Goal: Find specific page/section: Find specific page/section

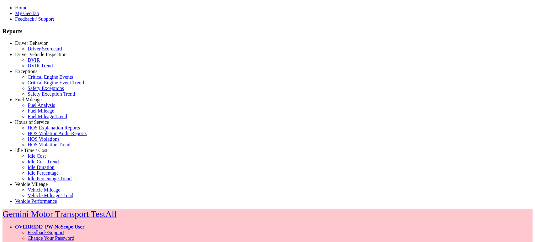
click at [38, 46] on link "Driver Behavior" at bounding box center [31, 42] width 33 height 5
click at [39, 51] on link "Driver Scorecard" at bounding box center [45, 48] width 35 height 5
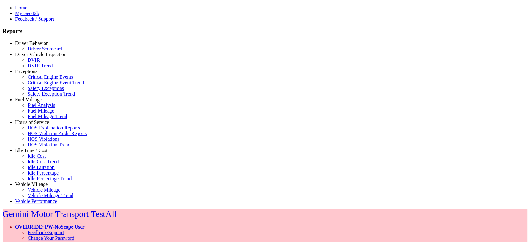
click at [43, 57] on link "Driver Vehicle Inspection" at bounding box center [40, 54] width 51 height 5
click at [37, 63] on link "DVIR" at bounding box center [34, 59] width 12 height 5
